Goal: Communication & Community: Answer question/provide support

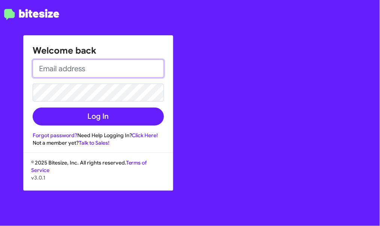
click at [140, 67] on input "email" at bounding box center [98, 69] width 131 height 18
click at [130, 69] on input "email" at bounding box center [98, 69] width 131 height 18
type input "dennea.walker@banisternissan.com"
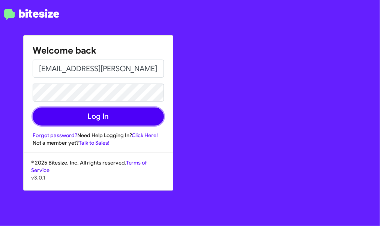
click at [126, 109] on button "Log In" at bounding box center [98, 117] width 131 height 18
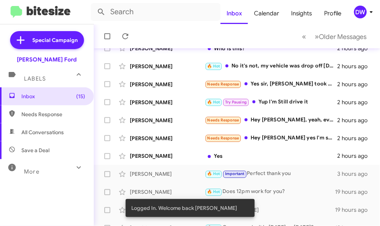
scroll to position [209, 0]
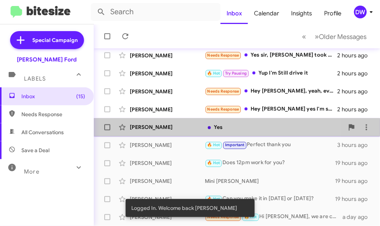
click at [217, 127] on div "Yes" at bounding box center [274, 127] width 139 height 7
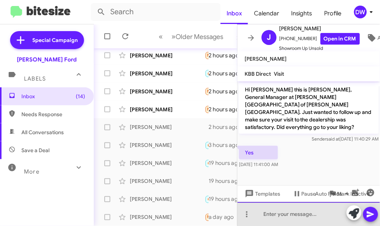
click at [265, 215] on div at bounding box center [308, 214] width 143 height 24
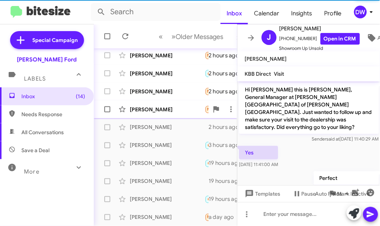
click at [174, 106] on div "[PERSON_NAME]" at bounding box center [167, 109] width 75 height 7
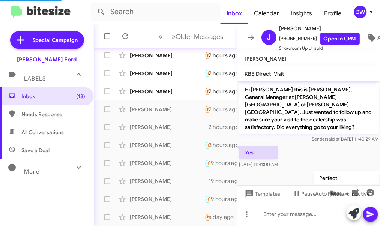
scroll to position [157, 0]
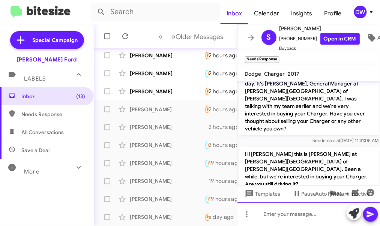
click at [270, 212] on div at bounding box center [308, 214] width 143 height 24
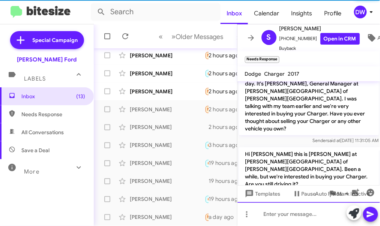
scroll to position [0, 0]
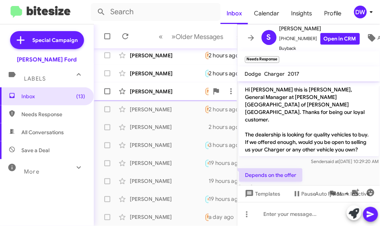
click at [168, 91] on div "[PERSON_NAME]" at bounding box center [167, 91] width 75 height 7
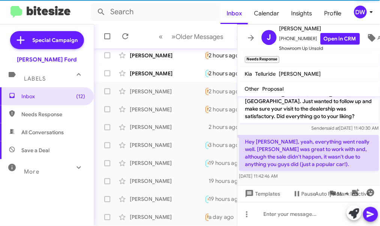
scroll to position [10, 0]
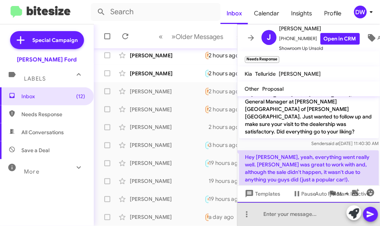
click at [279, 213] on div at bounding box center [308, 214] width 143 height 24
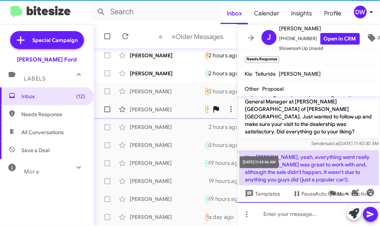
scroll to position [37, 0]
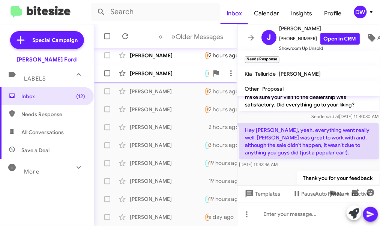
click at [177, 70] on div "[PERSON_NAME]" at bounding box center [167, 73] width 75 height 7
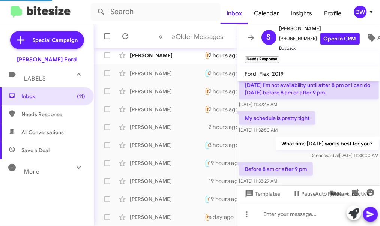
scroll to position [525, 0]
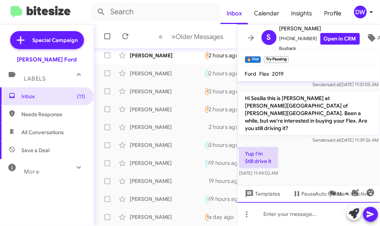
click at [270, 216] on div at bounding box center [308, 214] width 143 height 24
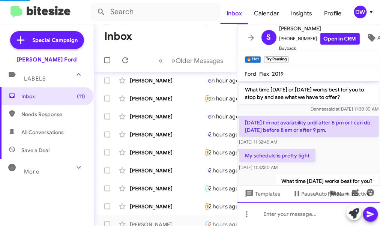
scroll to position [57, 0]
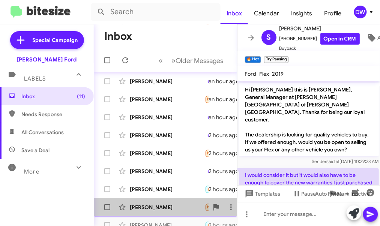
click at [160, 204] on div "[PERSON_NAME]" at bounding box center [167, 207] width 75 height 7
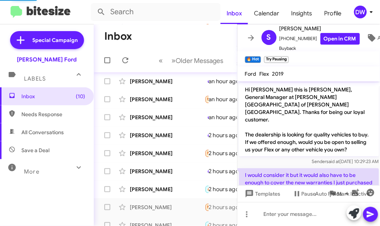
scroll to position [18, 0]
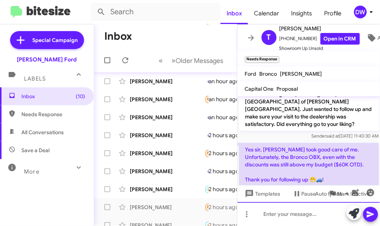
click at [286, 217] on div at bounding box center [308, 214] width 143 height 24
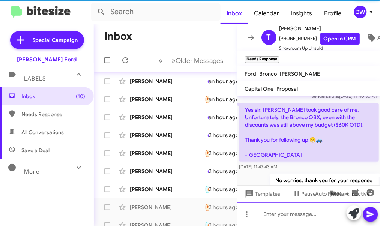
scroll to position [60, 0]
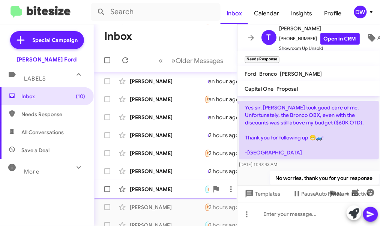
click at [177, 190] on div "[PERSON_NAME]" at bounding box center [167, 189] width 75 height 7
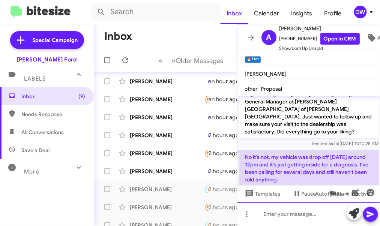
click at [320, 208] on div at bounding box center [308, 214] width 143 height 24
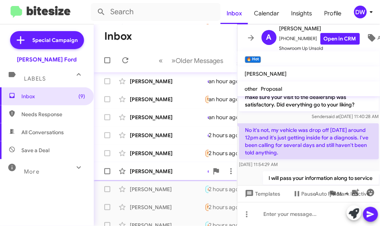
click at [156, 169] on div "[PERSON_NAME]" at bounding box center [167, 171] width 75 height 7
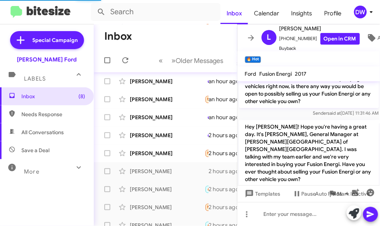
scroll to position [414, 0]
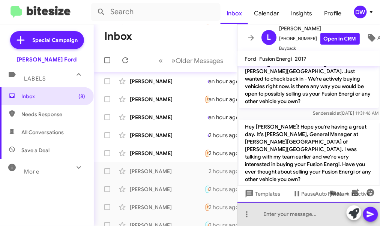
click at [276, 217] on div at bounding box center [308, 214] width 143 height 24
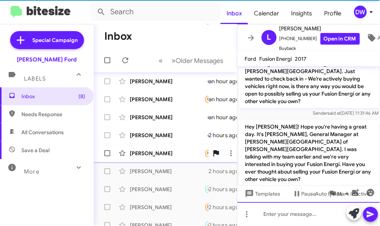
scroll to position [0, 0]
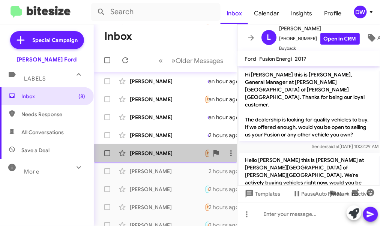
click at [166, 155] on div "Tracey Warner" at bounding box center [167, 153] width 75 height 7
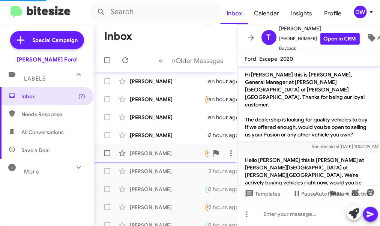
scroll to position [175, 0]
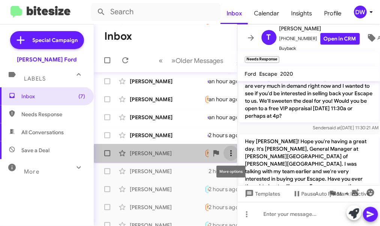
click at [230, 155] on icon at bounding box center [230, 153] width 1 height 6
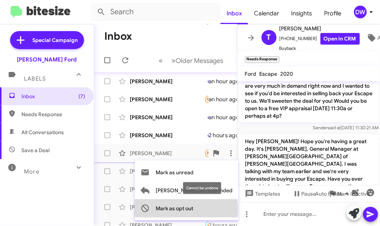
click at [193, 209] on span "Mark as opt out" at bounding box center [174, 208] width 37 height 18
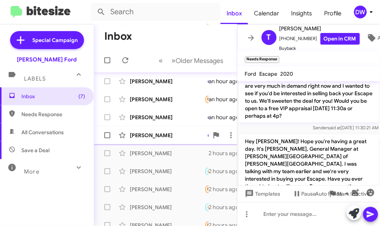
click at [160, 137] on div "Kim Fox" at bounding box center [167, 135] width 75 height 7
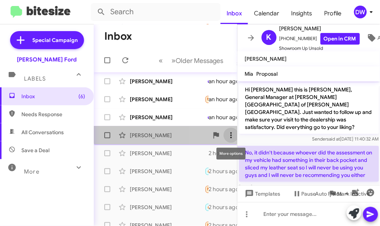
click at [233, 133] on icon at bounding box center [230, 135] width 9 height 9
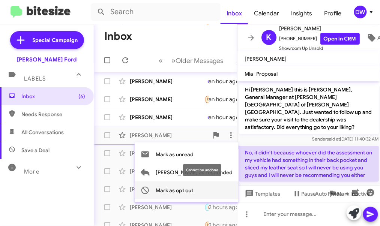
click at [193, 190] on span "Mark as opt out" at bounding box center [174, 190] width 37 height 18
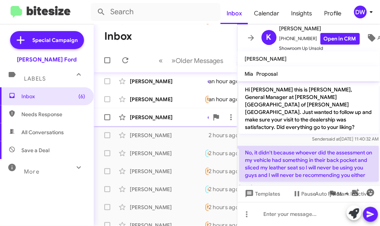
click at [178, 114] on div "Kimberly Webster" at bounding box center [167, 117] width 75 height 7
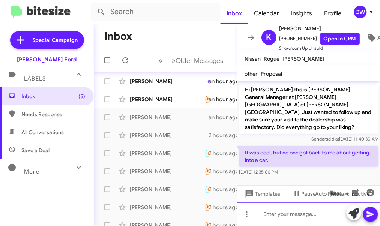
click at [271, 216] on div at bounding box center [308, 214] width 143 height 24
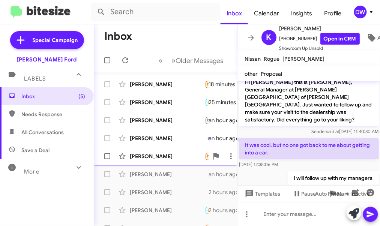
click at [184, 161] on div "Melvin Briwn Needs Response It's was very satisfying an hour ago" at bounding box center [165, 156] width 131 height 15
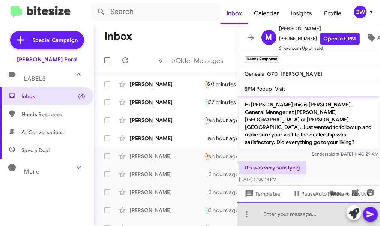
click at [276, 217] on div at bounding box center [308, 214] width 143 height 24
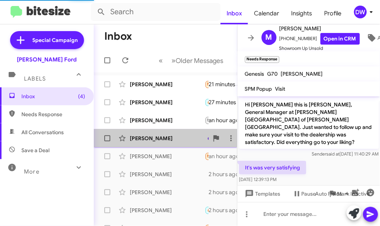
click at [139, 136] on div "Deborah Taylor" at bounding box center [167, 138] width 75 height 7
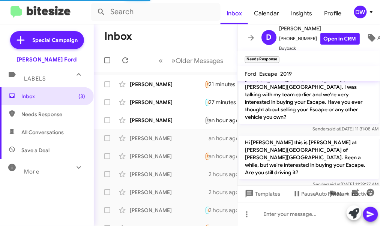
scroll to position [317, 0]
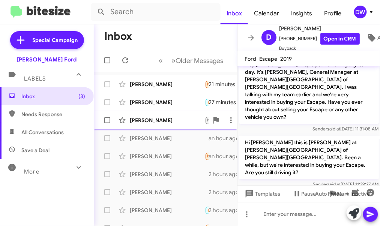
click at [174, 121] on div "Larry Mundell" at bounding box center [167, 120] width 75 height 7
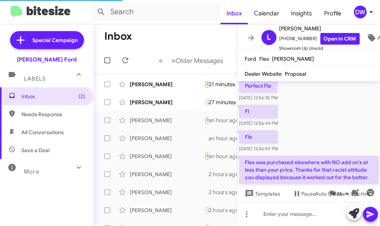
scroll to position [339, 0]
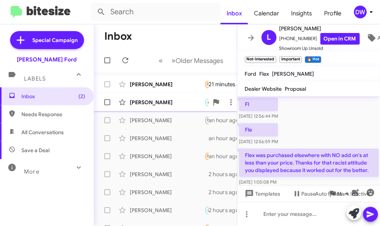
click at [172, 103] on div "Phillip Hankins" at bounding box center [167, 102] width 75 height 7
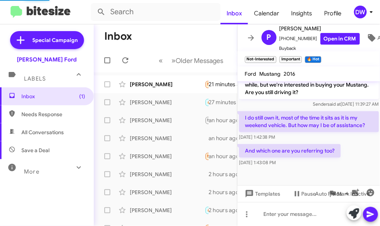
scroll to position [277, 0]
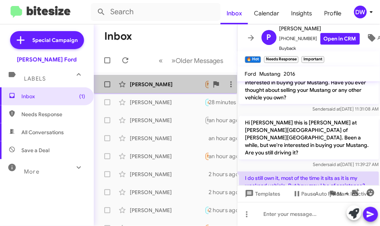
click at [152, 86] on div "Alton Faltz" at bounding box center [167, 84] width 75 height 7
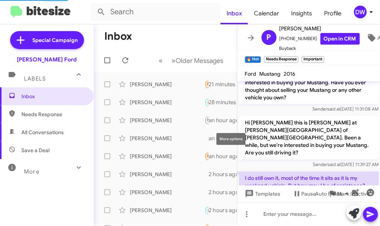
scroll to position [125, 0]
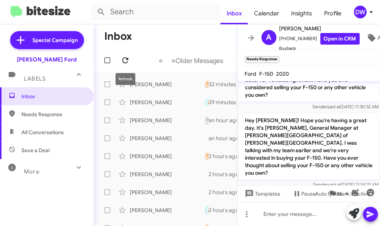
click at [126, 62] on icon at bounding box center [125, 60] width 6 height 6
click at [129, 59] on icon at bounding box center [125, 60] width 9 height 9
click at [126, 59] on icon at bounding box center [125, 60] width 9 height 9
click at [164, 83] on div "[PERSON_NAME]" at bounding box center [167, 84] width 75 height 7
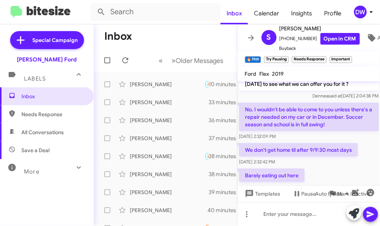
scroll to position [800, 0]
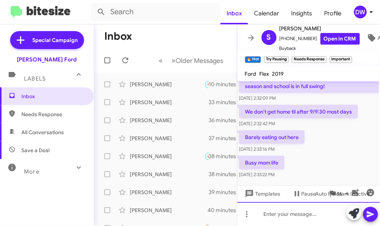
click at [271, 217] on div at bounding box center [308, 214] width 143 height 24
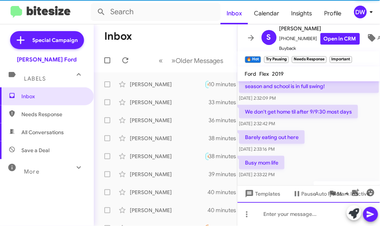
scroll to position [0, 0]
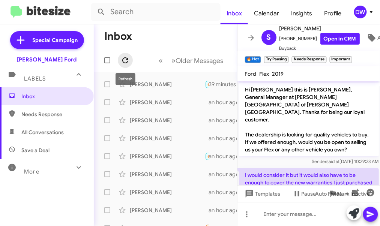
click at [127, 60] on icon at bounding box center [125, 60] width 9 height 9
click at [121, 57] on icon at bounding box center [125, 60] width 9 height 9
click at [132, 64] on span at bounding box center [125, 60] width 15 height 9
click at [133, 59] on mat-toolbar-row "« Previous » Next Older Messages" at bounding box center [165, 60] width 143 height 24
click at [131, 59] on span at bounding box center [125, 60] width 15 height 9
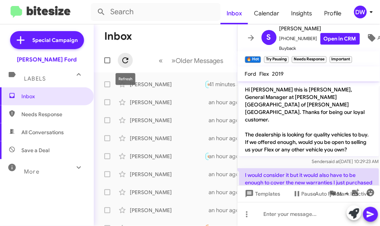
click at [126, 56] on icon at bounding box center [125, 60] width 9 height 9
click at [128, 61] on icon at bounding box center [125, 60] width 9 height 9
